Goal: Task Accomplishment & Management: Use online tool/utility

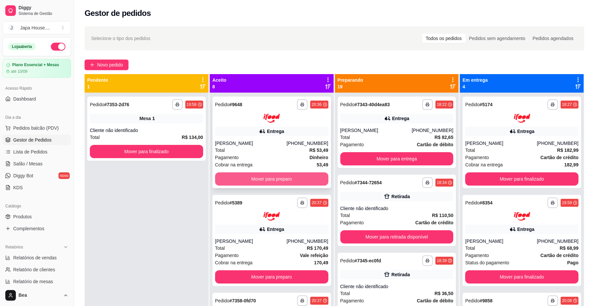
click at [251, 176] on button "Mover para preparo" at bounding box center [271, 178] width 113 height 13
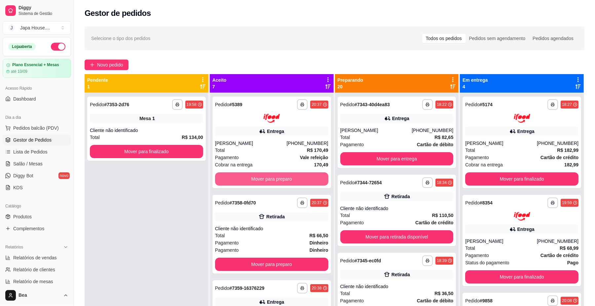
click at [251, 176] on button "Mover para preparo" at bounding box center [271, 178] width 113 height 13
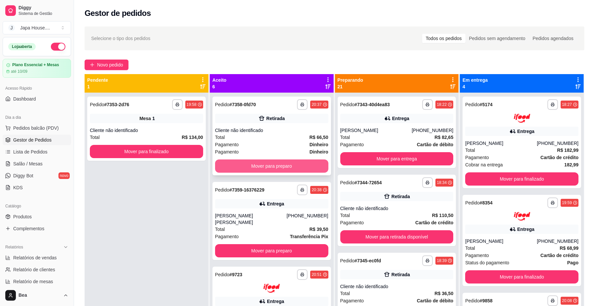
click at [253, 167] on button "Mover para preparo" at bounding box center [271, 165] width 113 height 13
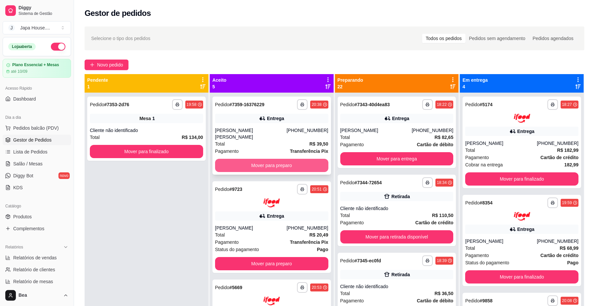
click at [257, 161] on button "Mover para preparo" at bounding box center [271, 165] width 113 height 13
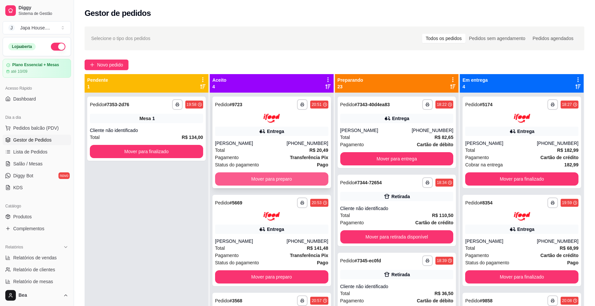
click at [265, 177] on button "Mover para preparo" at bounding box center [271, 178] width 113 height 13
click at [265, 175] on button "Mover para preparo" at bounding box center [272, 178] width 110 height 13
click at [265, 175] on button "Mover para preparo" at bounding box center [271, 178] width 113 height 13
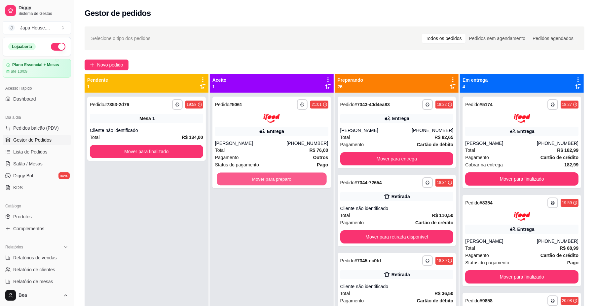
click at [265, 175] on button "Mover para preparo" at bounding box center [272, 178] width 110 height 13
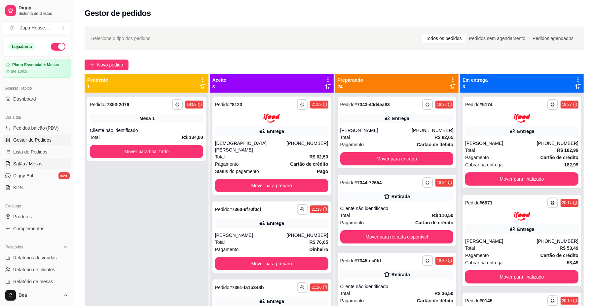
click at [36, 161] on span "Salão / Mesas" at bounding box center [27, 163] width 29 height 7
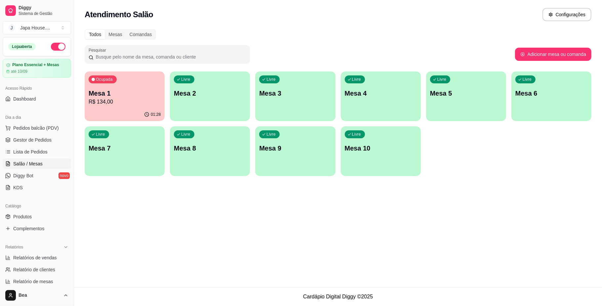
click at [212, 81] on div "Livre Mesa 2" at bounding box center [210, 92] width 80 height 42
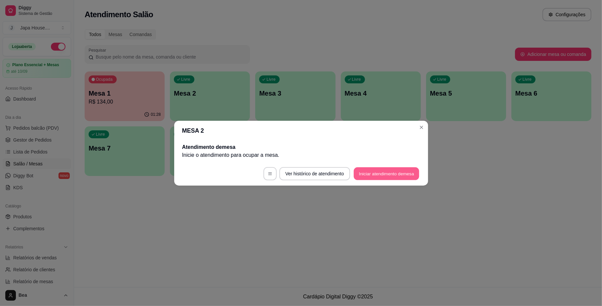
click at [402, 170] on button "Iniciar atendimento de mesa" at bounding box center [386, 173] width 65 height 13
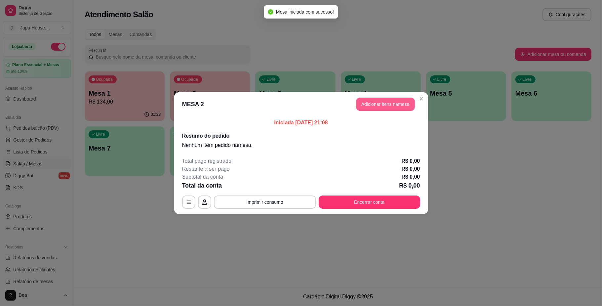
click at [374, 102] on button "Adicionar itens na mesa" at bounding box center [385, 103] width 59 height 13
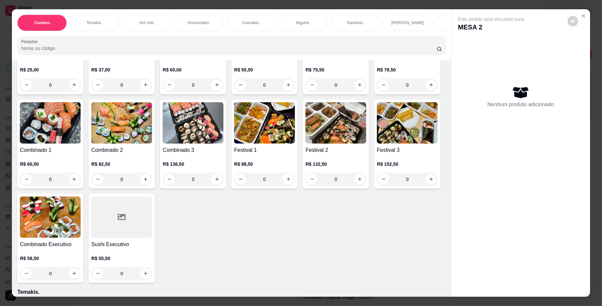
scroll to position [123, 0]
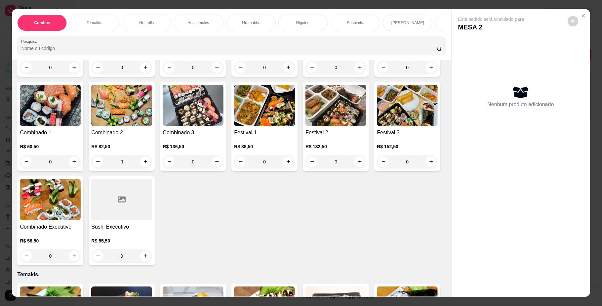
click at [305, 168] on div "0" at bounding box center [335, 161] width 61 height 13
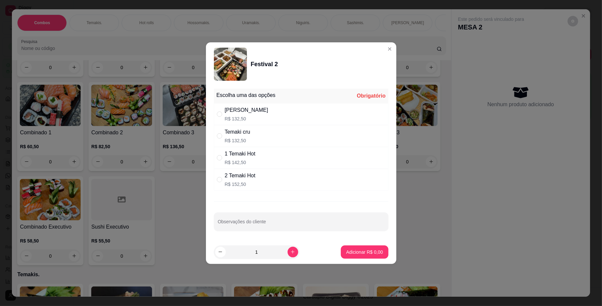
click at [251, 112] on div "[PERSON_NAME]" at bounding box center [247, 110] width 44 height 8
radio input "true"
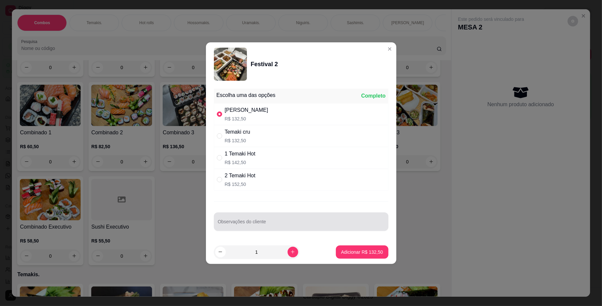
click at [252, 219] on div at bounding box center [301, 221] width 167 height 13
type input "21 temak cru 1 temak grelhado"
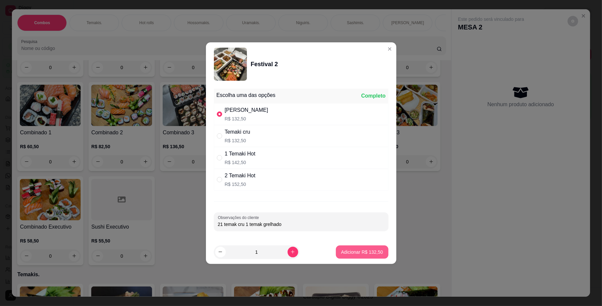
click at [357, 256] on button "Adicionar R$ 132,50" at bounding box center [362, 251] width 53 height 13
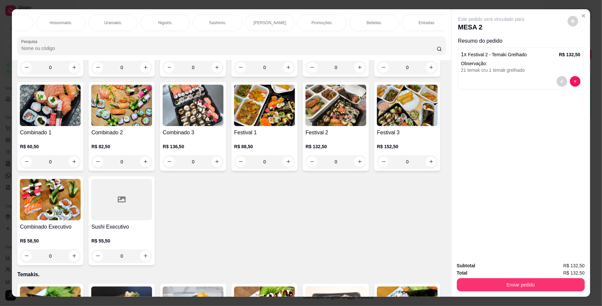
scroll to position [0, 139]
click at [364, 16] on div "Bebidas." at bounding box center [373, 23] width 50 height 17
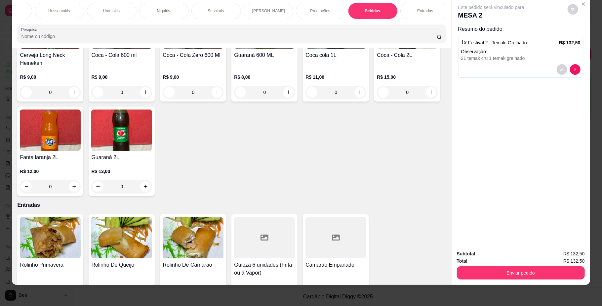
scroll to position [1597, 0]
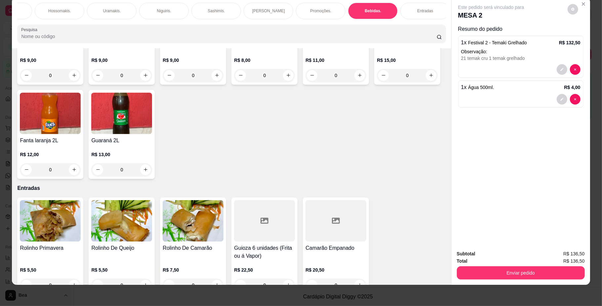
type input "1"
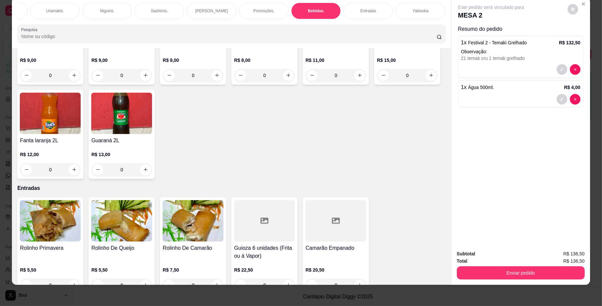
scroll to position [0, 258]
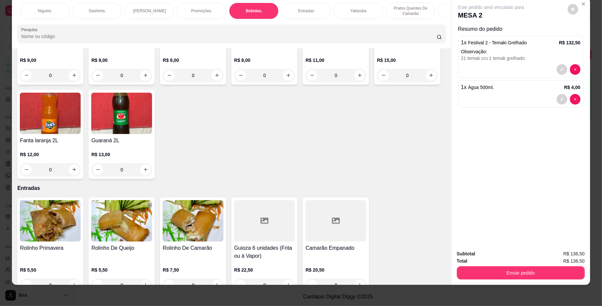
click at [359, 5] on div "Yakisoba" at bounding box center [358, 11] width 50 height 17
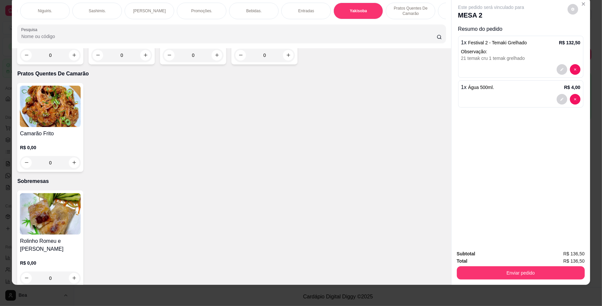
click at [73, 62] on div "0" at bounding box center [50, 55] width 61 height 13
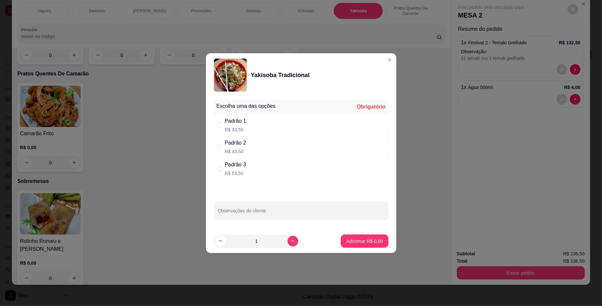
click at [232, 126] on p "R$ 33,50" at bounding box center [235, 129] width 21 height 7
radio input "true"
click at [360, 241] on p "Adicionar R$ 33,50" at bounding box center [362, 241] width 39 height 7
type input "1"
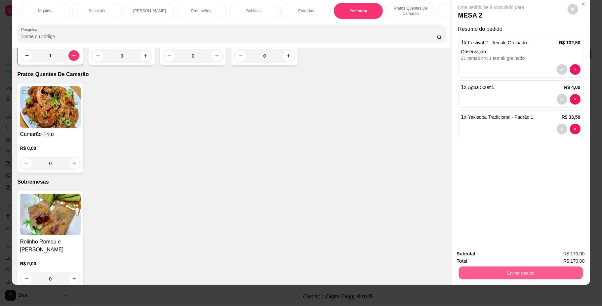
click at [485, 273] on button "Enviar pedido" at bounding box center [520, 272] width 124 height 13
click at [497, 258] on button "Não registrar e enviar pedido" at bounding box center [498, 256] width 69 height 13
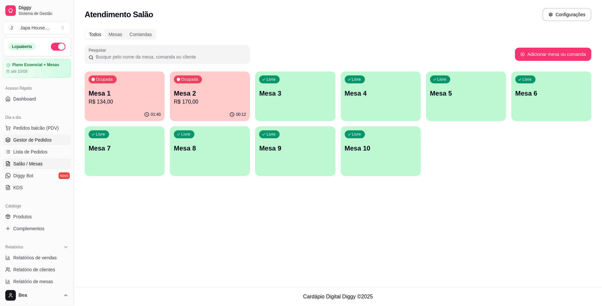
click at [44, 141] on span "Gestor de Pedidos" at bounding box center [32, 139] width 38 height 7
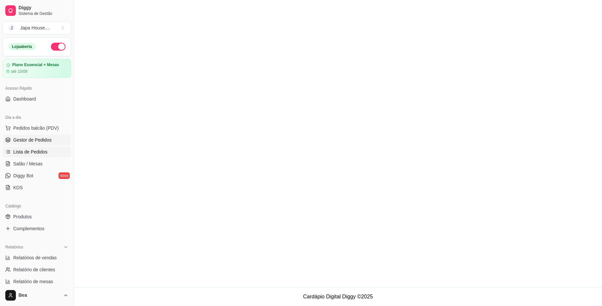
click at [44, 150] on span "Lista de Pedidos" at bounding box center [30, 151] width 34 height 7
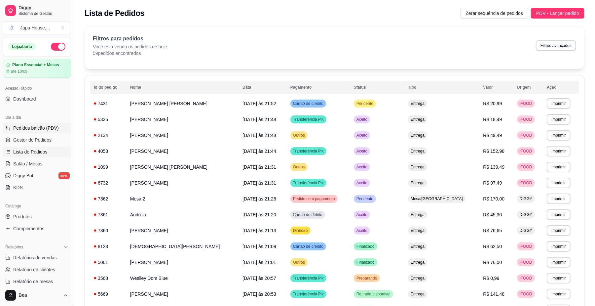
click at [54, 124] on button "Pedidos balcão (PDV)" at bounding box center [37, 128] width 68 height 11
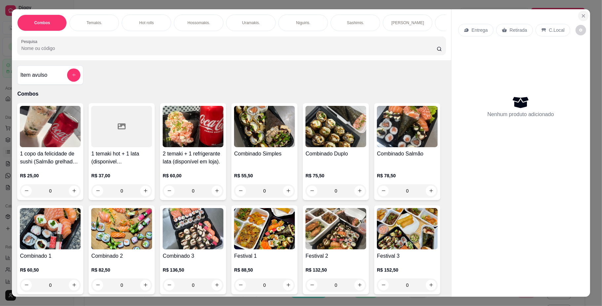
click at [582, 19] on button "Close" at bounding box center [583, 16] width 11 height 11
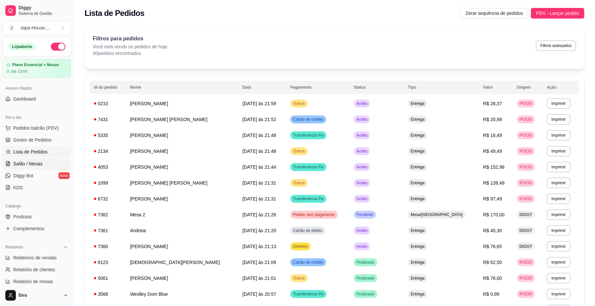
click at [42, 162] on link "Salão / Mesas" at bounding box center [37, 163] width 68 height 11
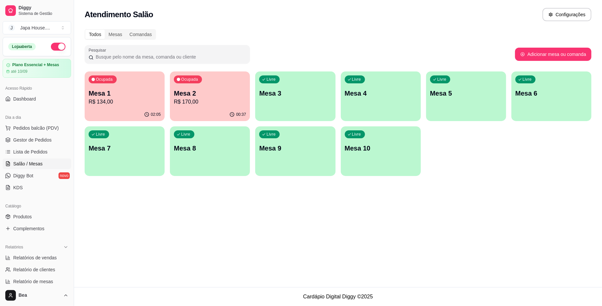
click at [298, 103] on div "Livre Mesa 3" at bounding box center [295, 92] width 80 height 42
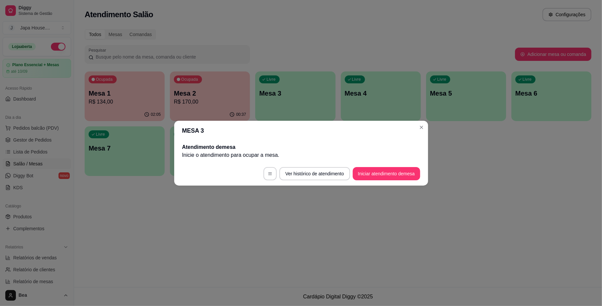
click at [393, 174] on button "Iniciar atendimento de mesa" at bounding box center [386, 173] width 67 height 13
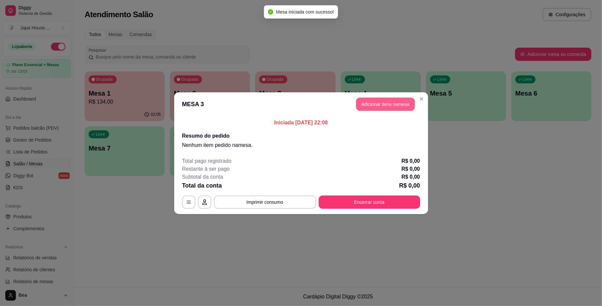
click at [401, 106] on button "Adicionar itens na mesa" at bounding box center [385, 103] width 59 height 13
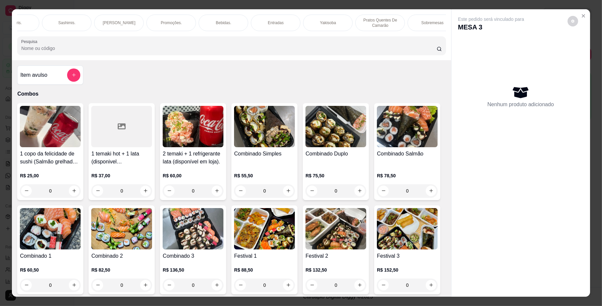
scroll to position [0, 287]
click at [314, 23] on div "Yakisoba" at bounding box center [329, 23] width 50 height 17
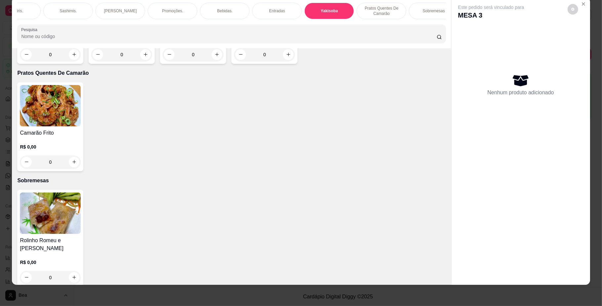
click at [73, 61] on div "0" at bounding box center [50, 54] width 61 height 13
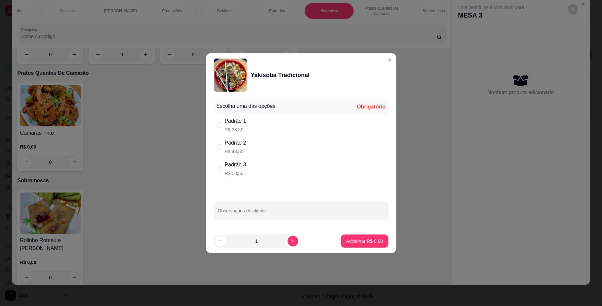
click at [281, 125] on div "Padrão 1 R$ 33,50" at bounding box center [301, 125] width 174 height 22
radio input "true"
click at [290, 240] on icon "increase-product-quantity" at bounding box center [292, 240] width 5 height 5
type input "2"
click at [362, 243] on p "Adicionar R$ 67,00" at bounding box center [362, 241] width 39 height 7
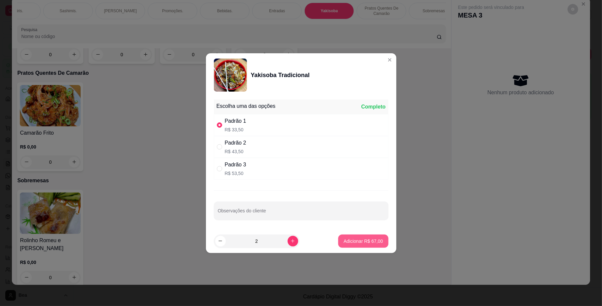
type input "2"
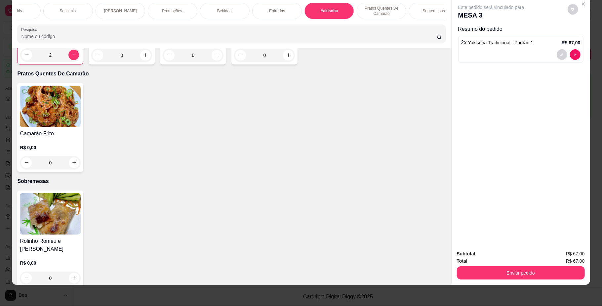
click at [171, 40] on input "Pesquisa" at bounding box center [228, 36] width 415 height 7
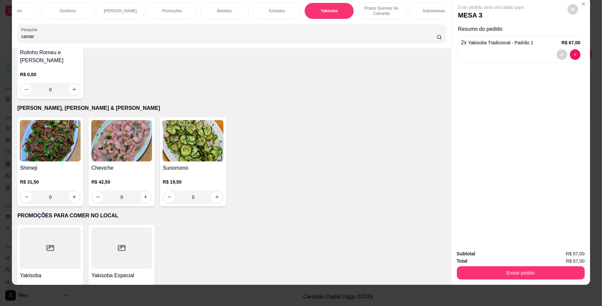
scroll to position [2143, 0]
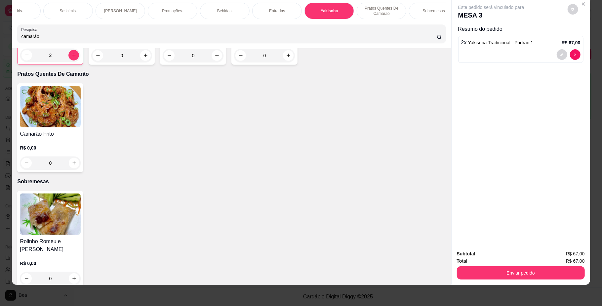
type input "camarão"
click at [73, 170] on div "0" at bounding box center [50, 162] width 61 height 13
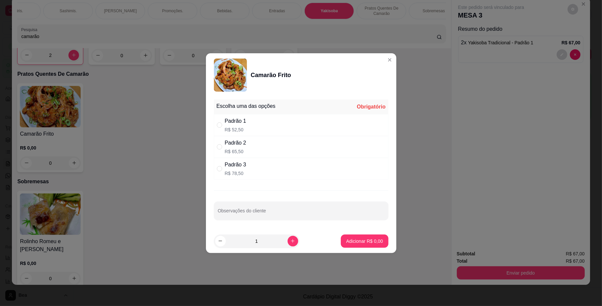
click at [318, 122] on div "Padrão 1 R$ 52,50" at bounding box center [301, 125] width 174 height 22
radio input "true"
click at [372, 245] on button "Adicionar R$ 52,50" at bounding box center [363, 240] width 50 height 13
type input "1"
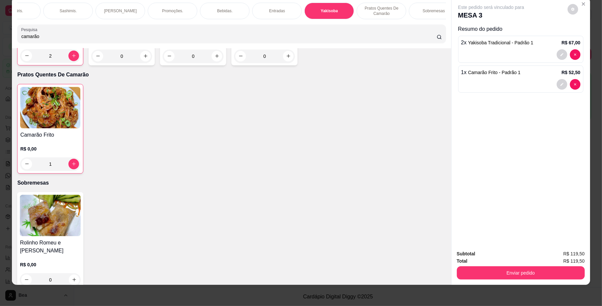
scroll to position [2144, 0]
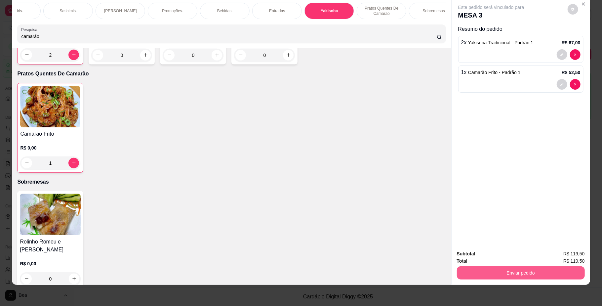
click at [513, 275] on button "Enviar pedido" at bounding box center [521, 272] width 128 height 13
click at [484, 254] on button "Não registrar e enviar pedido" at bounding box center [498, 256] width 69 height 13
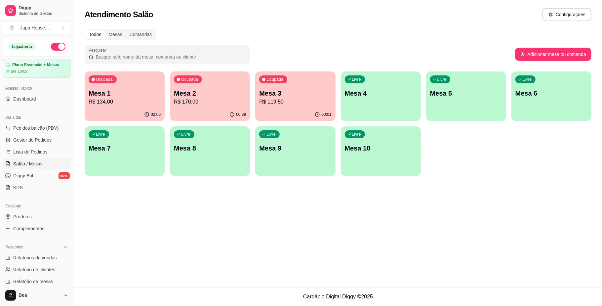
click at [364, 98] on div "Livre Mesa 4" at bounding box center [381, 92] width 80 height 42
click at [154, 101] on p "R$ 134,00" at bounding box center [125, 102] width 70 height 8
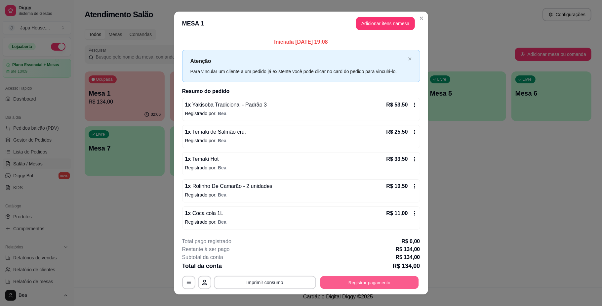
click at [360, 283] on button "Registrar pagamento" at bounding box center [369, 282] width 98 height 13
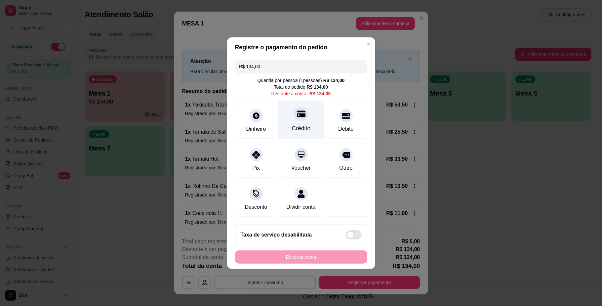
click at [298, 124] on div "Crédito" at bounding box center [300, 128] width 19 height 9
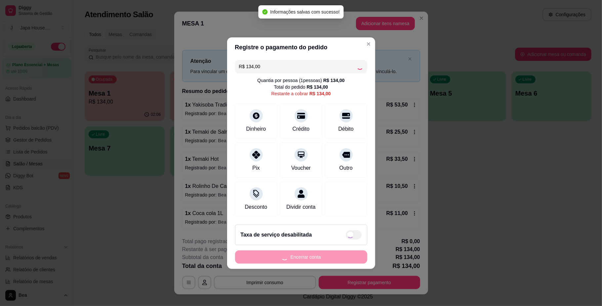
type input "R$ 0,00"
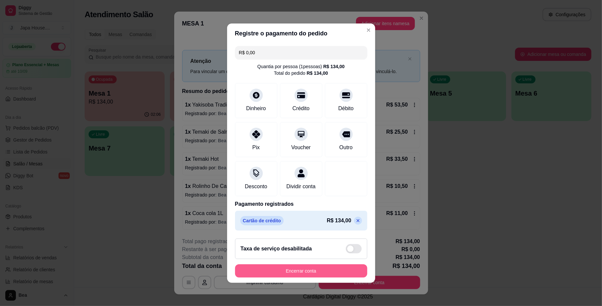
click at [317, 274] on button "Encerrar conta" at bounding box center [301, 270] width 132 height 13
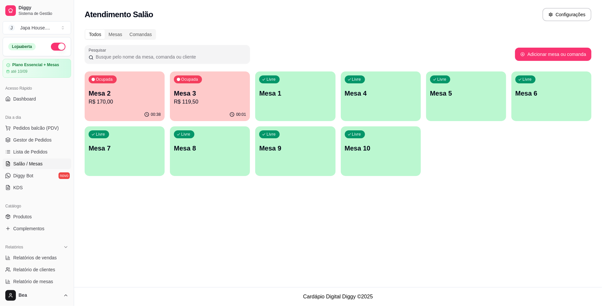
click at [285, 88] on div "Livre Mesa 1" at bounding box center [295, 92] width 80 height 42
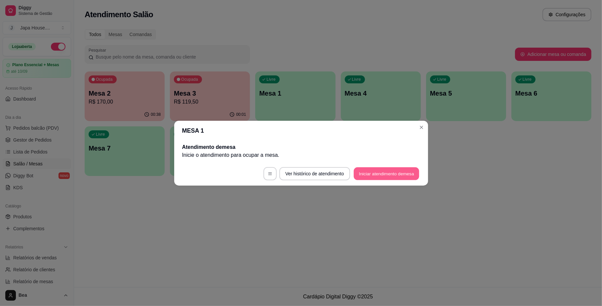
click at [371, 171] on button "Iniciar atendimento de mesa" at bounding box center [386, 173] width 65 height 13
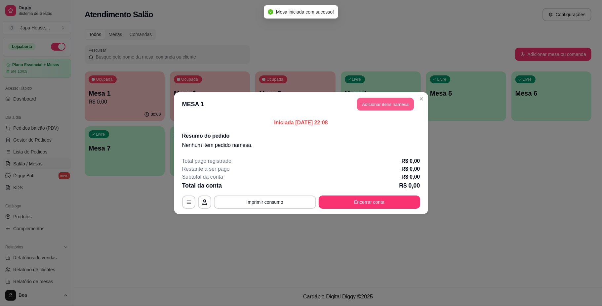
click at [386, 104] on button "Adicionar itens na mesa" at bounding box center [385, 103] width 57 height 13
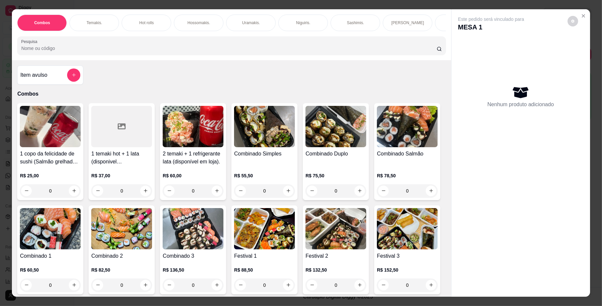
click at [374, 272] on div "1 copo da felicidade de sushi (Salmão grelhado) 200ml + 1 lata (disponivel [PER…" at bounding box center [231, 245] width 428 height 285
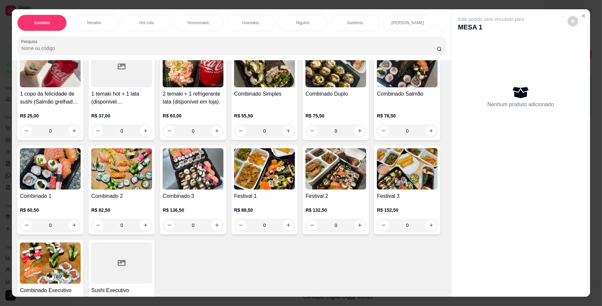
scroll to position [123, 0]
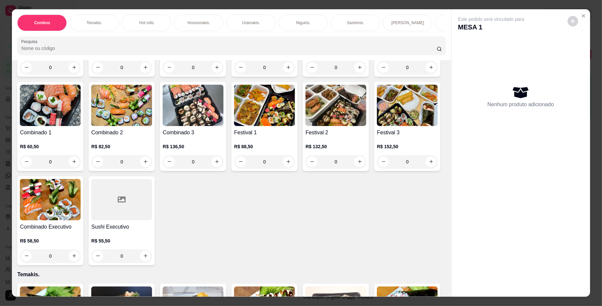
click at [305, 168] on div "0" at bounding box center [335, 161] width 61 height 13
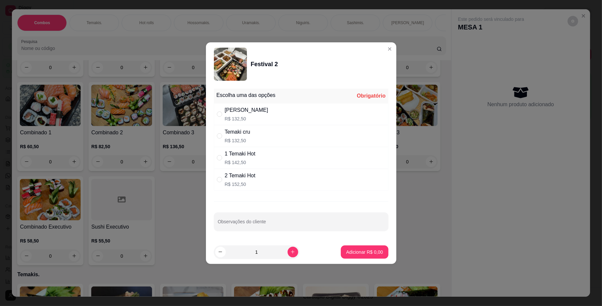
click at [250, 137] on p "R$ 132,50" at bounding box center [237, 140] width 25 height 7
radio input "true"
click at [251, 107] on div "[PERSON_NAME]" at bounding box center [247, 110] width 44 height 8
radio input "true"
radio input "false"
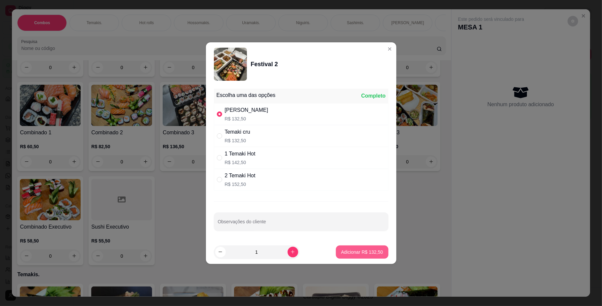
click at [356, 250] on p "Adicionar R$ 132,50" at bounding box center [362, 252] width 42 height 7
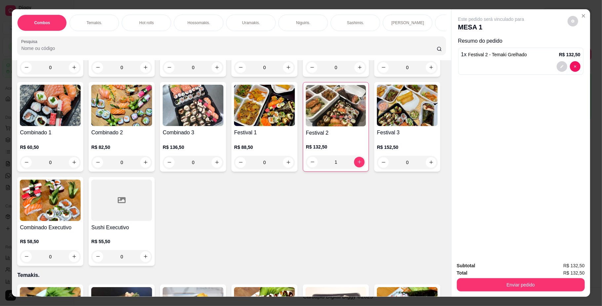
type input "1"
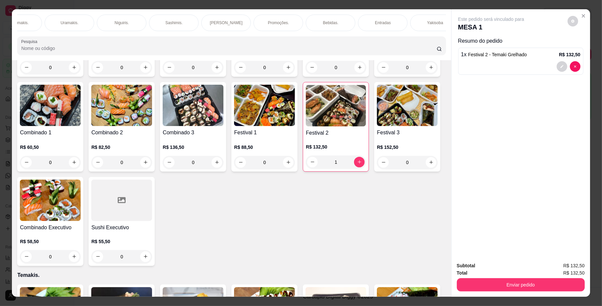
click at [325, 20] on p "Bebidas." at bounding box center [331, 22] width 16 height 5
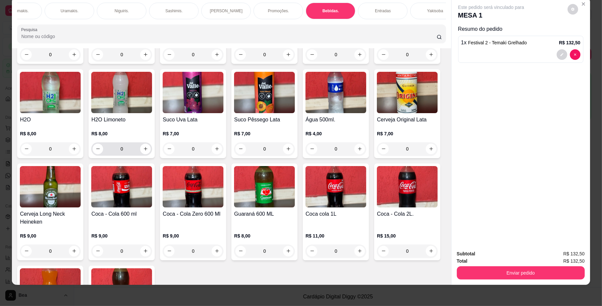
click at [148, 151] on icon "increase-product-quantity" at bounding box center [145, 148] width 5 height 5
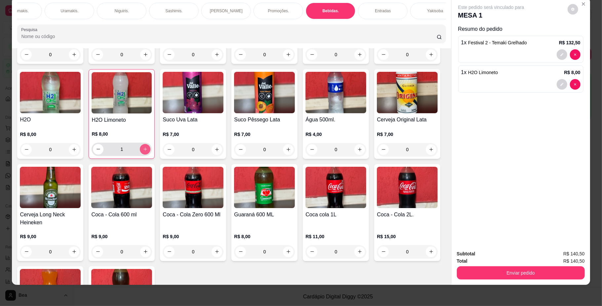
click at [147, 151] on icon "increase-product-quantity" at bounding box center [145, 149] width 4 height 4
type input "2"
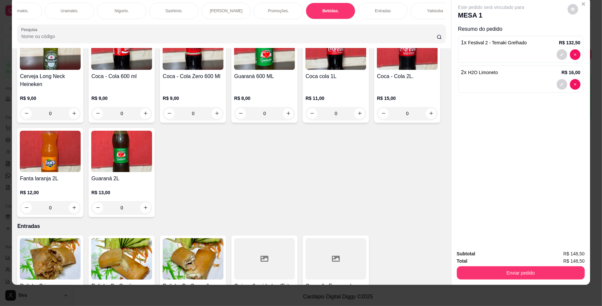
scroll to position [1563, 0]
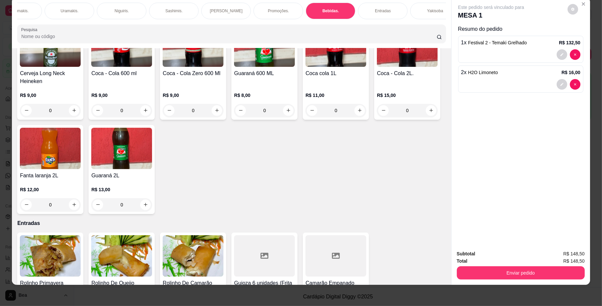
click at [357, 11] on icon "increase-product-quantity" at bounding box center [359, 8] width 5 height 5
type input "1"
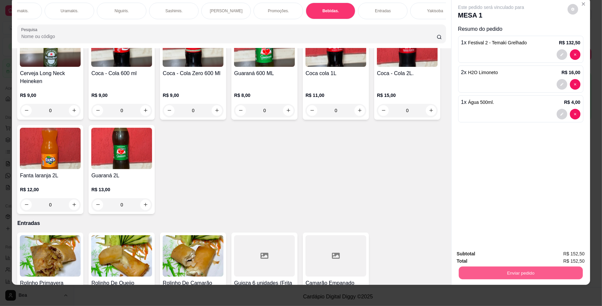
click at [491, 274] on button "Enviar pedido" at bounding box center [520, 272] width 124 height 13
click at [477, 253] on button "Não registrar e enviar pedido" at bounding box center [498, 256] width 69 height 13
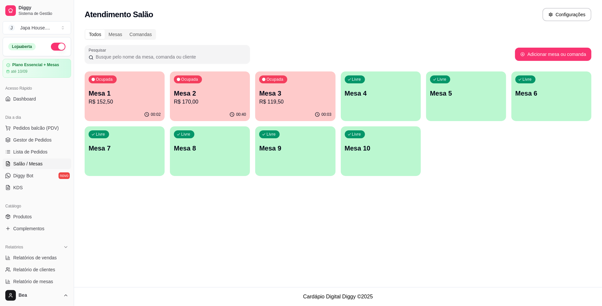
click at [289, 107] on div "Ocupada Mesa 3 R$ 119,50" at bounding box center [295, 89] width 80 height 37
